Goal: Ask a question

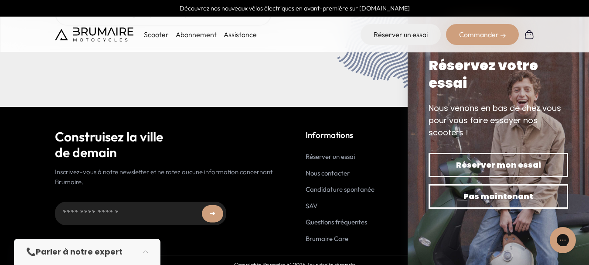
scroll to position [3636, 0]
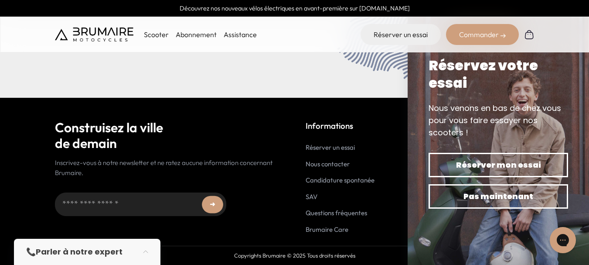
click at [309, 196] on link "SAV" at bounding box center [311, 196] width 12 height 8
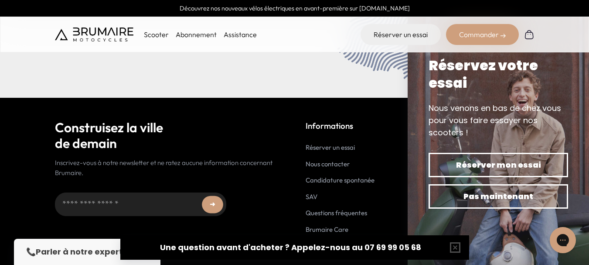
click at [347, 166] on link "Nous contacter" at bounding box center [327, 163] width 44 height 8
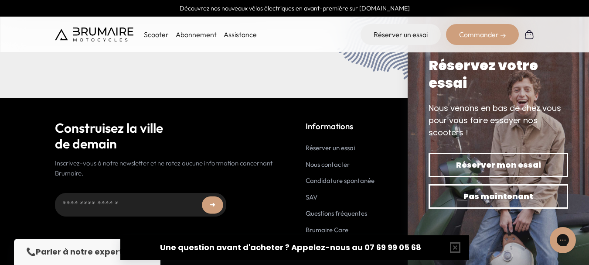
click at [339, 229] on link "Brumaire Care" at bounding box center [326, 229] width 43 height 8
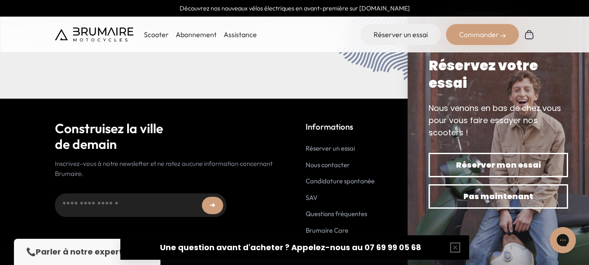
click at [99, 243] on div "📞 Parler à notre expert" at bounding box center [87, 251] width 146 height 26
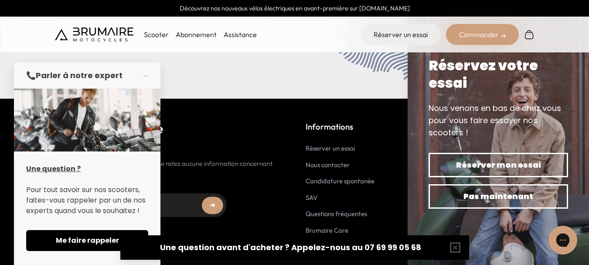
click at [556, 240] on div "Gorgias live chat" at bounding box center [562, 239] width 19 height 19
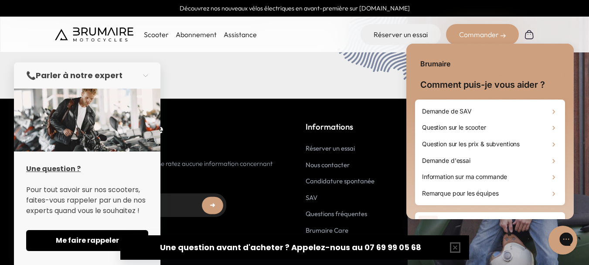
scroll to position [0, 0]
click at [588, 240] on div "Gorgias live chat" at bounding box center [597, 240] width 10 height 12
